Goal: Task Accomplishment & Management: Manage account settings

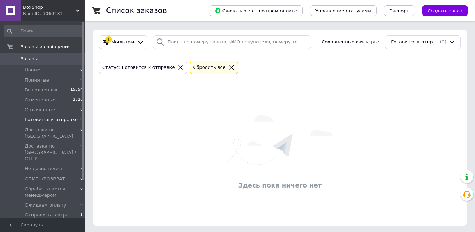
click at [69, 15] on div "Ваш ID: 3060181" at bounding box center [54, 14] width 62 height 6
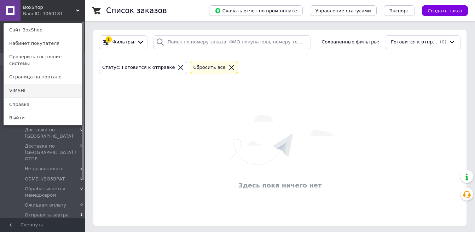
click at [53, 84] on link "VIMSHI" at bounding box center [43, 90] width 78 height 13
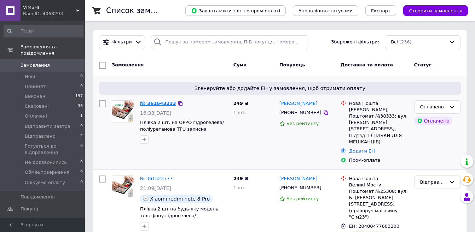
click at [157, 104] on link "№ 361643233" at bounding box center [158, 103] width 36 height 5
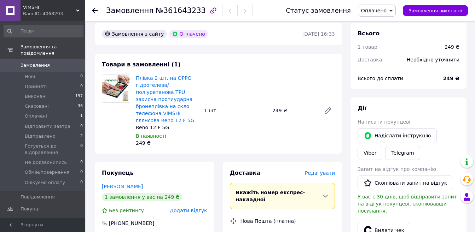
scroll to position [177, 0]
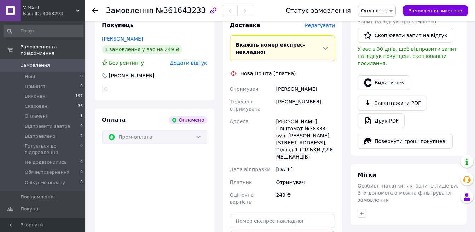
click at [289, 96] on div "+380662748917" at bounding box center [306, 106] width 62 height 20
copy div "380662748917"
click at [276, 96] on div "+380662748917" at bounding box center [306, 106] width 62 height 20
click at [386, 8] on span "Оплачено" at bounding box center [373, 11] width 25 height 6
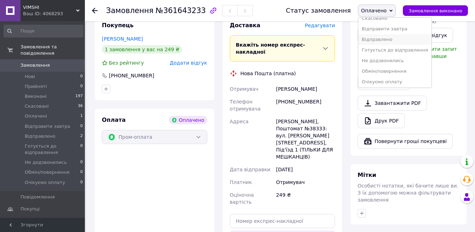
scroll to position [29, 0]
click at [382, 56] on li "Не додзвонились" at bounding box center [394, 59] width 73 height 11
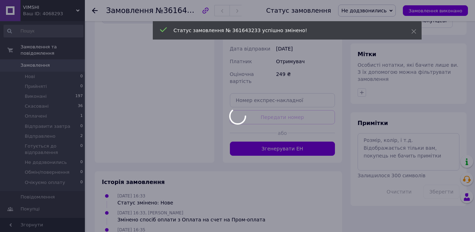
scroll to position [303, 0]
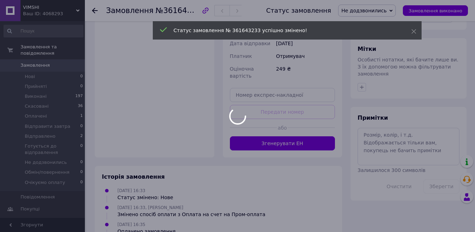
click at [368, 129] on div at bounding box center [237, 116] width 475 height 232
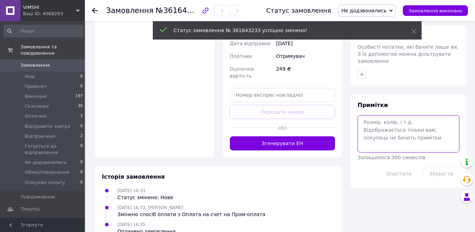
click at [377, 120] on textarea at bounding box center [409, 134] width 102 height 38
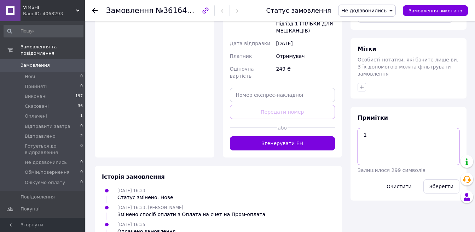
click at [369, 128] on textarea "1" at bounding box center [409, 147] width 102 height 38
type textarea "17-04(12.09) недозвон"
click at [442, 180] on button "Зберегти" at bounding box center [442, 187] width 36 height 14
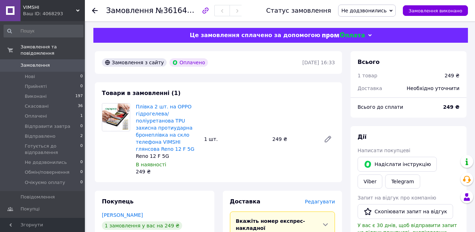
scroll to position [0, 0]
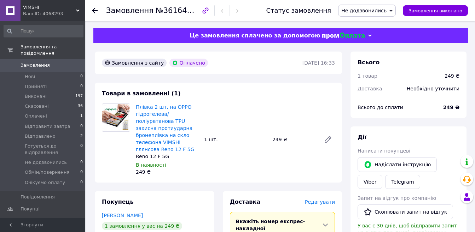
click at [71, 11] on div "Ваш ID: 4068293" at bounding box center [54, 14] width 62 height 6
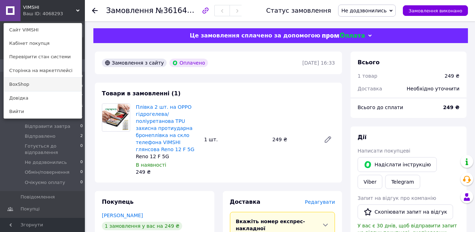
click at [48, 85] on link "BoxShop" at bounding box center [43, 84] width 78 height 13
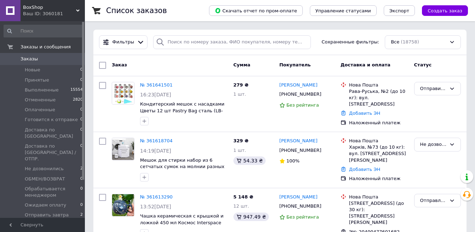
click at [75, 7] on span "BoxShop" at bounding box center [49, 7] width 53 height 6
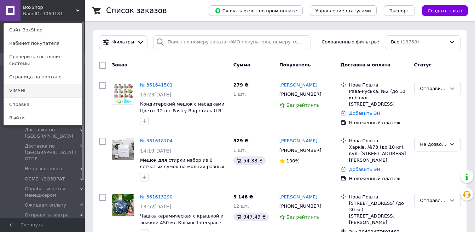
click at [54, 84] on link "VIMSHI" at bounding box center [43, 90] width 78 height 13
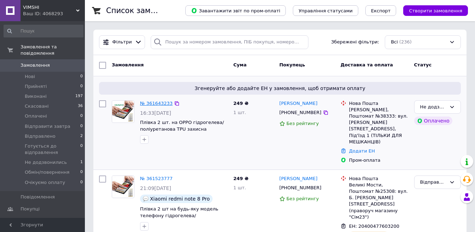
click at [156, 105] on link "№ 361643233" at bounding box center [156, 103] width 33 height 5
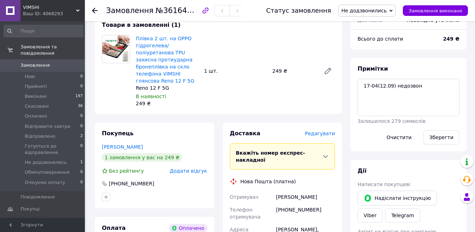
scroll to position [6, 0]
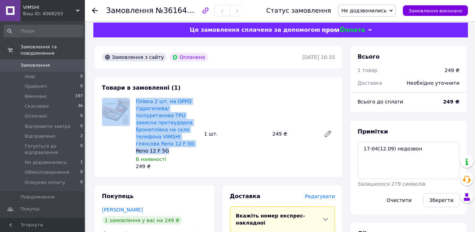
drag, startPoint x: 213, startPoint y: 91, endPoint x: 207, endPoint y: 145, distance: 54.8
click at [207, 145] on div "Товари в замовленні (1) Плівка 2 шт. на OPPO гідрогелева/поліуретанова TPU захи…" at bounding box center [218, 127] width 247 height 100
click at [207, 146] on div "Плівка 2 шт. на OPPO гідрогелева/поліуретанова TPU захисна протиударна бронеплі…" at bounding box center [235, 134] width 205 height 75
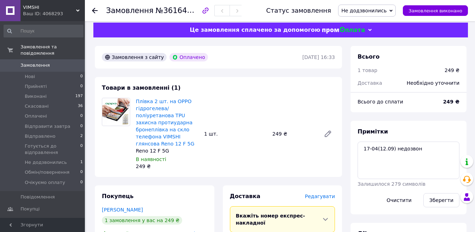
click at [377, 5] on span "Не додзвонились" at bounding box center [367, 11] width 58 height 12
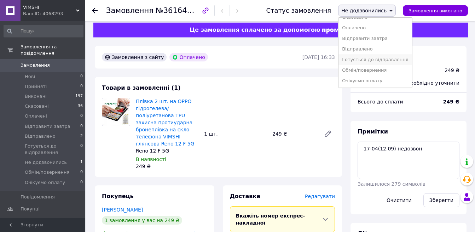
scroll to position [29, 0]
click at [378, 38] on li "Відправити завтра" at bounding box center [375, 38] width 73 height 11
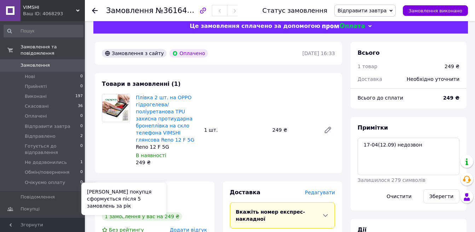
scroll to position [6, 0]
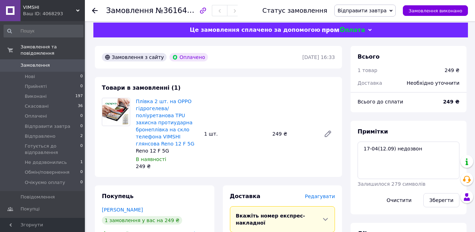
drag, startPoint x: 69, startPoint y: 10, endPoint x: 67, endPoint y: 15, distance: 5.1
click at [69, 10] on span "VIMSHI" at bounding box center [49, 7] width 53 height 6
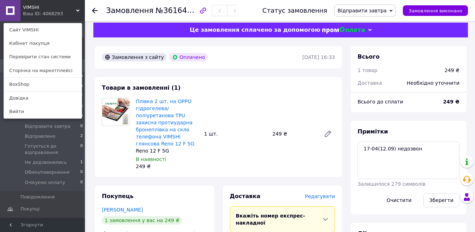
drag, startPoint x: 53, startPoint y: 86, endPoint x: 115, endPoint y: 8, distance: 99.1
click at [53, 85] on link "BoxShop" at bounding box center [43, 84] width 78 height 13
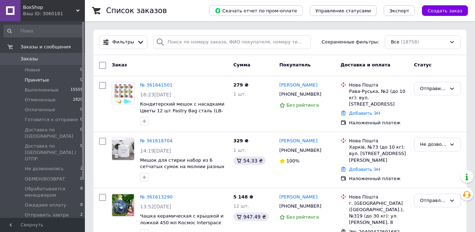
click at [42, 78] on span "Принятые" at bounding box center [37, 80] width 24 height 6
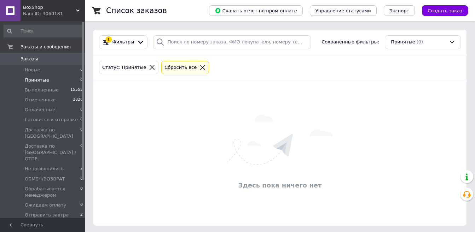
click at [200, 67] on icon at bounding box center [202, 67] width 5 height 5
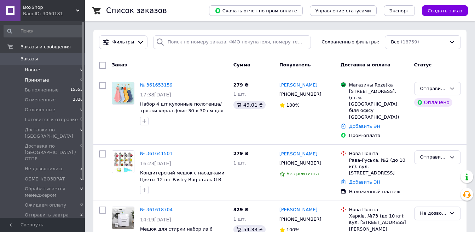
click at [68, 71] on li "Новые 0" at bounding box center [43, 70] width 87 height 10
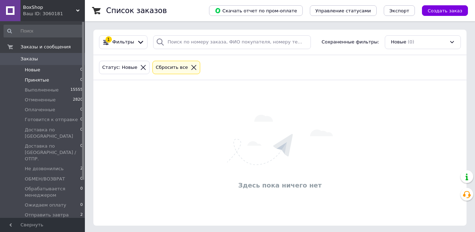
click at [58, 79] on li "Принятые 0" at bounding box center [43, 80] width 87 height 10
click at [48, 109] on span "Оплаченные" at bounding box center [40, 110] width 30 height 6
click at [57, 70] on li "Новые 0" at bounding box center [43, 70] width 87 height 10
click at [58, 78] on li "Принятые 0" at bounding box center [43, 80] width 87 height 10
click at [58, 108] on li "Оплаченные 0" at bounding box center [43, 110] width 87 height 10
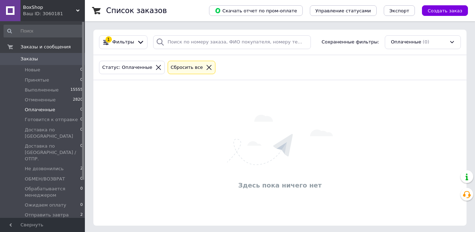
click at [207, 65] on icon at bounding box center [209, 67] width 5 height 5
